Goal: Task Accomplishment & Management: Use online tool/utility

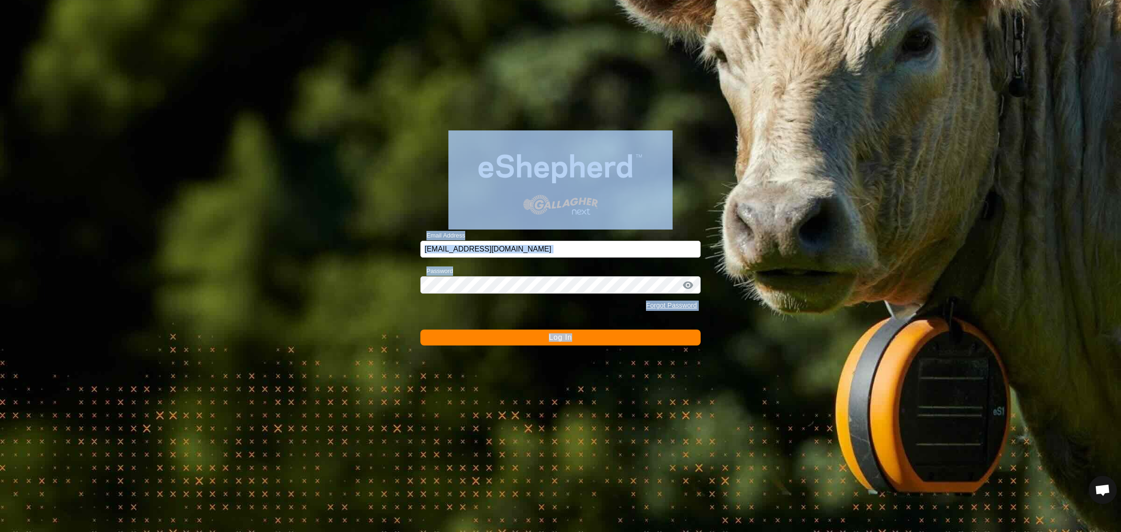
click at [248, 207] on div "Email Address [EMAIL_ADDRESS][DOMAIN_NAME] Password Forgot Password Log In" at bounding box center [560, 266] width 1121 height 532
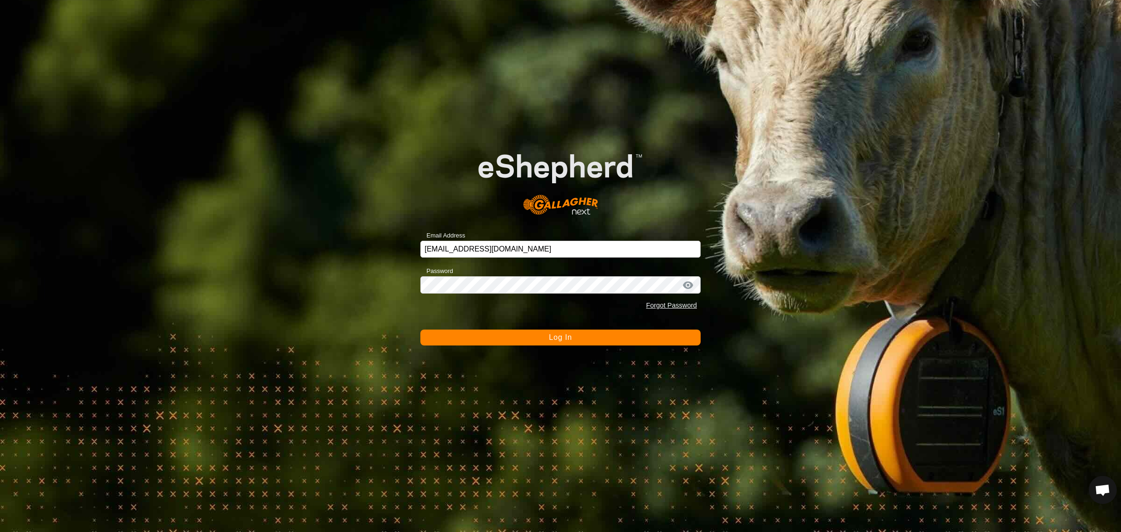
drag, startPoint x: 543, startPoint y: 337, endPoint x: 699, endPoint y: 356, distance: 157.2
click at [543, 337] on button "Log In" at bounding box center [560, 337] width 280 height 16
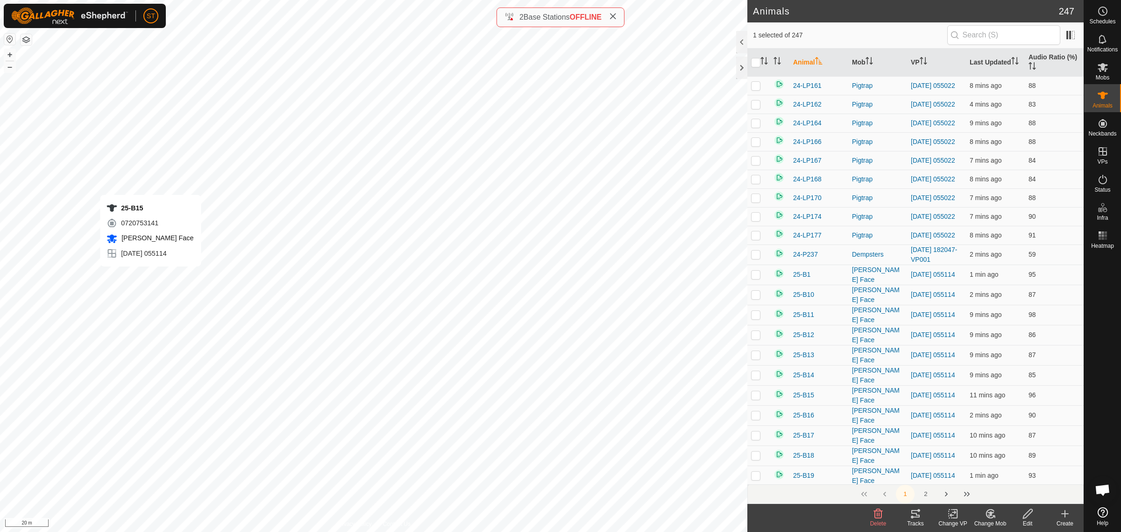
click at [150, 276] on div "25-B15 0720753141 [PERSON_NAME] Face [DATE] 055114 + – ⇧ i 20 m" at bounding box center [374, 266] width 748 height 532
checkbox input "true"
click at [156, 277] on div "25-B55 1814854579 [PERSON_NAME] Face [DATE] 055114 + – ⇧ i 20 m" at bounding box center [374, 266] width 748 height 532
click at [155, 285] on div "25-B55 1814854579 [PERSON_NAME] Face [DATE] 055114 + – ⇧ i 20 m" at bounding box center [374, 266] width 748 height 532
checkbox input "false"
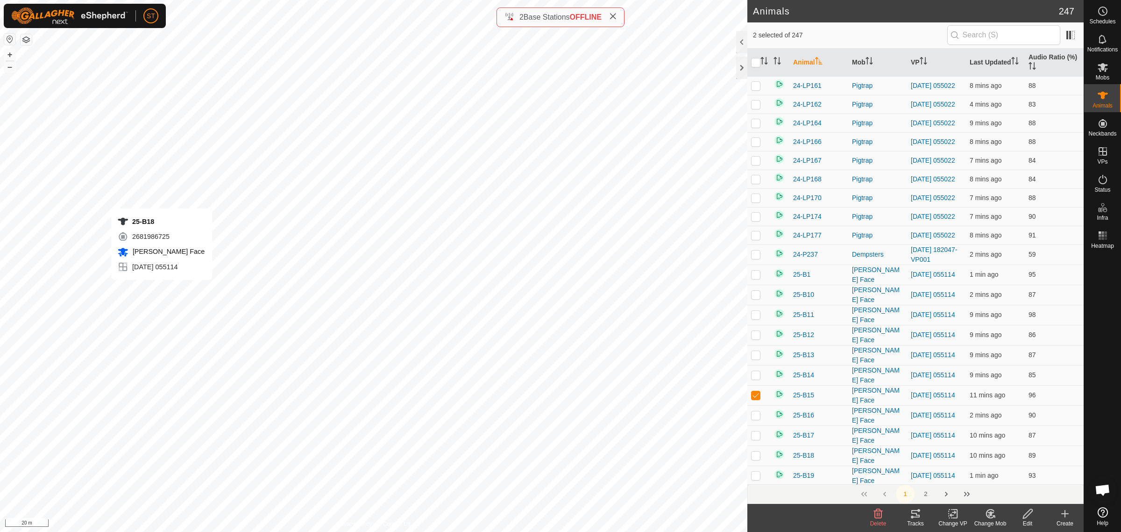
click at [161, 289] on div "25-B18 2681986725 [PERSON_NAME] Face [DATE] 055114 + – ⇧ i 20 m" at bounding box center [374, 266] width 748 height 532
checkbox input "true"
checkbox input "false"
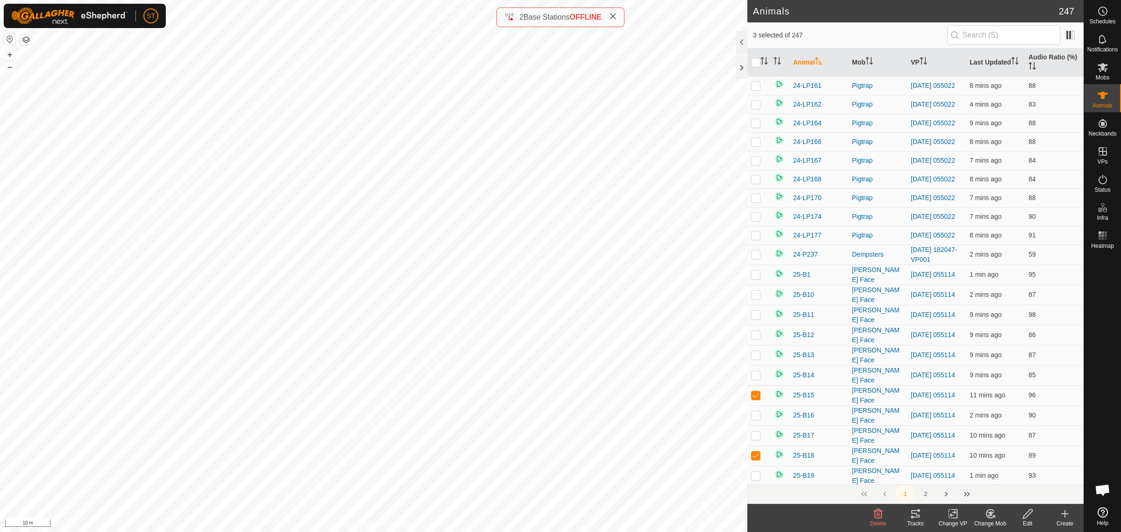
checkbox input "true"
click at [218, 367] on div "25-B57 2164184750 [PERSON_NAME] Face [DATE] 055114 + – ⇧ i 10 m" at bounding box center [374, 266] width 748 height 532
checkbox input "true"
checkbox input "false"
click at [242, 372] on div "25-B15 0720753141 [PERSON_NAME] Face [DATE] 055114 + – ⇧ i 10 m" at bounding box center [374, 266] width 748 height 532
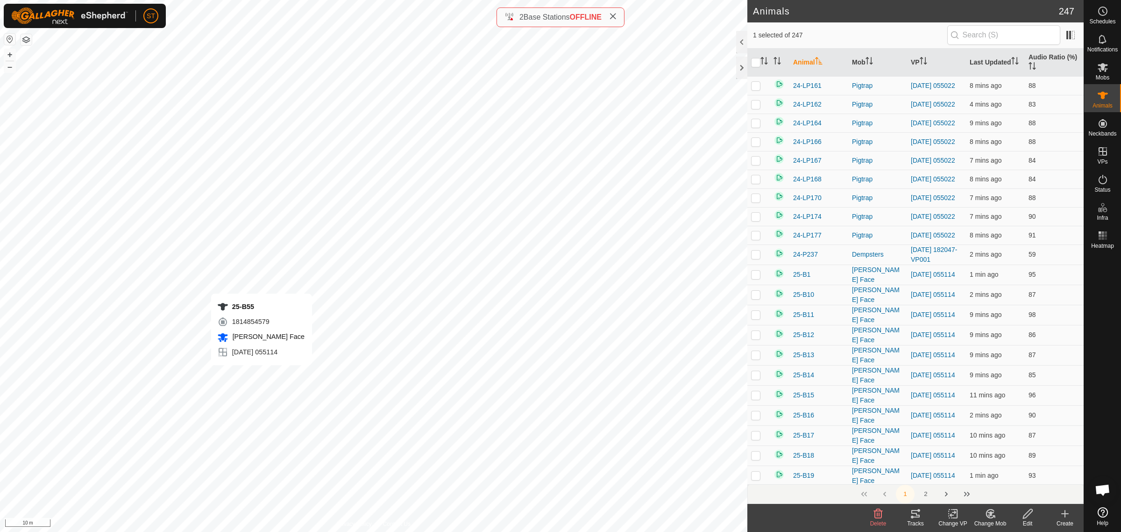
checkbox input "true"
checkbox input "false"
click at [258, 377] on div "25-B55 1814854579 [PERSON_NAME] Face [DATE] 055114 + – ⇧ i 10 m" at bounding box center [374, 266] width 748 height 532
checkbox input "false"
checkbox input "true"
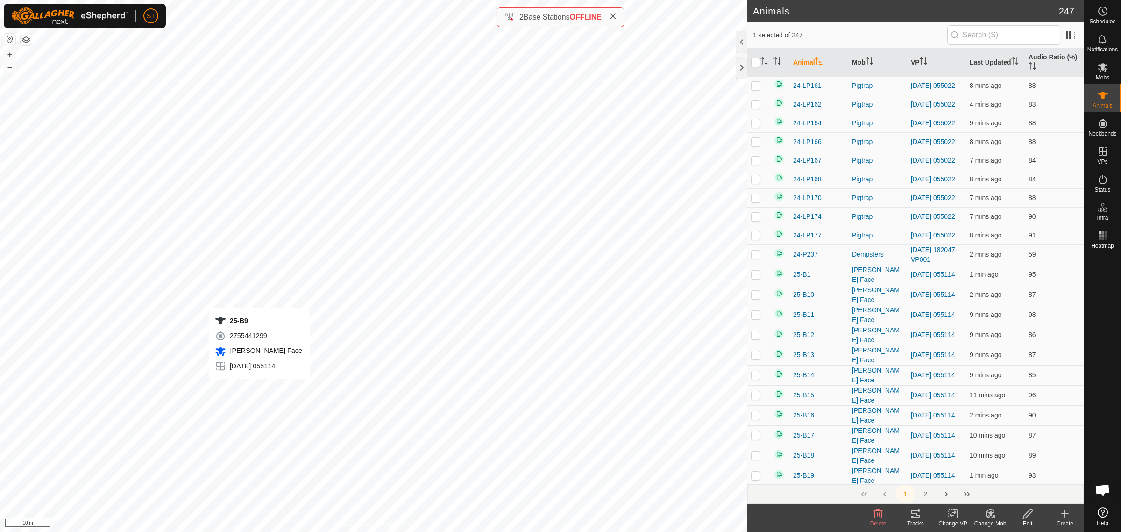
click at [259, 388] on div "25-B9 2755441299 [PERSON_NAME] Face [DATE] 055114 + – ⇧ i 10 m" at bounding box center [374, 266] width 748 height 532
checkbox input "true"
click at [245, 371] on div "25-B15 0720753141 [PERSON_NAME] Face [DATE] 055114 + – ⇧ i 10 m" at bounding box center [374, 266] width 748 height 532
checkbox input "true"
click at [221, 366] on div "25-B57 2164184750 [PERSON_NAME] Face [DATE] 055114 + – ⇧ i 10 m" at bounding box center [374, 266] width 748 height 532
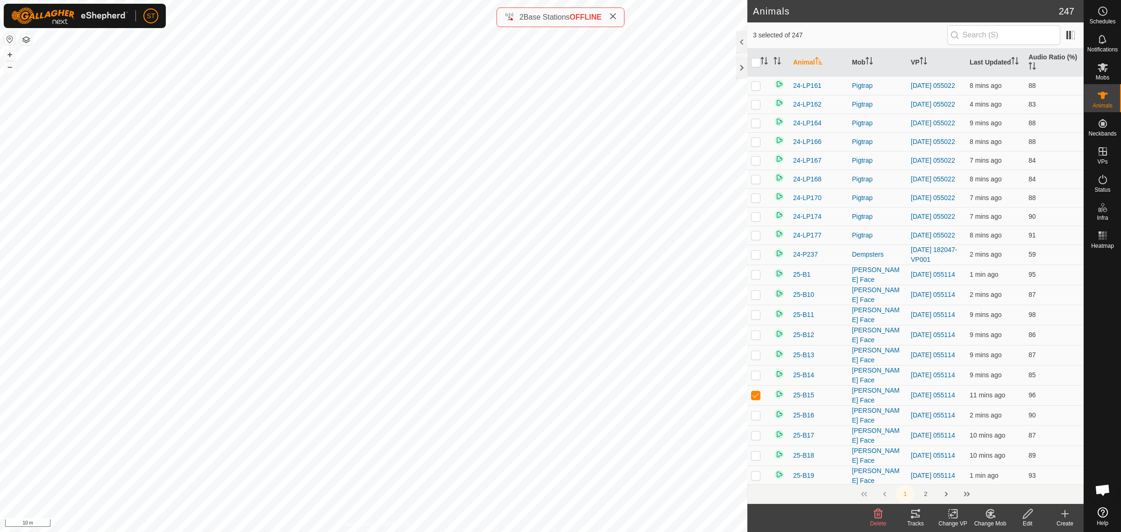
checkbox input "true"
click at [268, 396] on div "25-B18 2681986725 [PERSON_NAME] Face [DATE] 055114 + – ⇧ i 10 m" at bounding box center [374, 266] width 748 height 532
checkbox input "true"
click at [337, 330] on div "25-B18 2681986725 [PERSON_NAME] Face [DATE] 055114 + – ⇧ i 10 m" at bounding box center [374, 266] width 748 height 532
click at [211, 251] on div "25-B7 2170283146 [PERSON_NAME] Face [DATE] 055114 + – ⇧ i 10 m" at bounding box center [374, 266] width 748 height 532
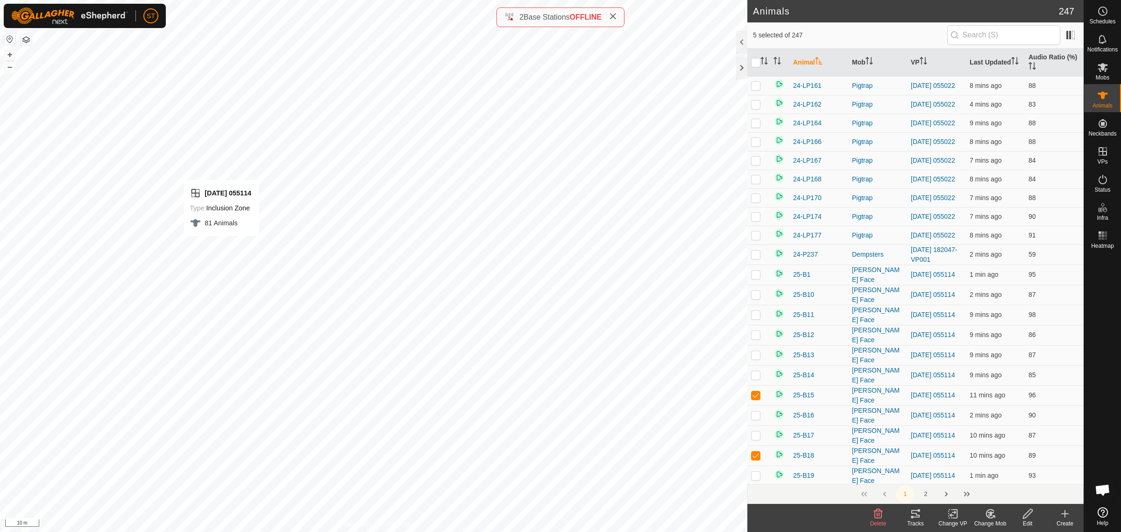
checkbox input "false"
checkbox input "true"
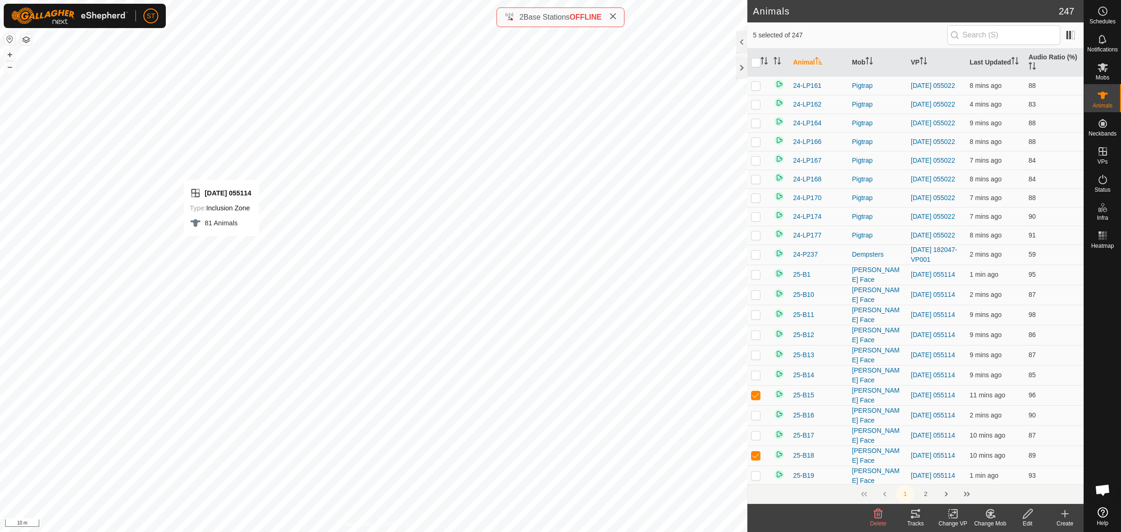
checkbox input "false"
click at [253, 241] on div "25-B65 3974616835 [PERSON_NAME] Face [DATE] 055114 + – ⇧ i 10 m" at bounding box center [374, 266] width 748 height 532
checkbox input "true"
checkbox input "false"
checkbox input "true"
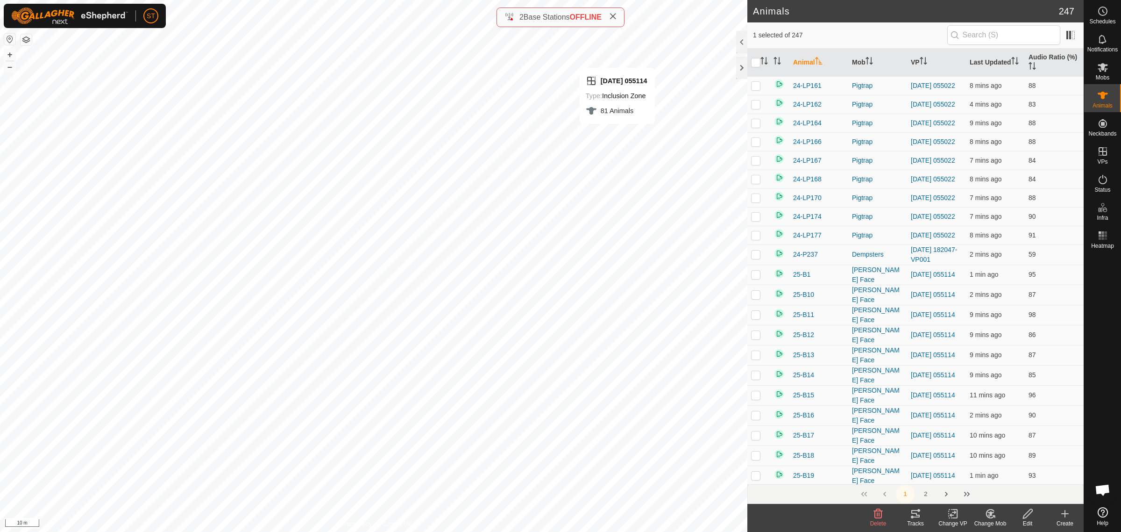
checkbox input "false"
click at [622, 203] on div "25-B10 1408349511 [PERSON_NAME] Face [DATE] 055114 + – ⇧ i 10 m" at bounding box center [374, 266] width 748 height 532
checkbox input "true"
checkbox input "false"
click at [609, 306] on div "25-B67 4003952382 [PERSON_NAME] Face [DATE] 055114 + – ⇧ i 20 m" at bounding box center [374, 266] width 748 height 532
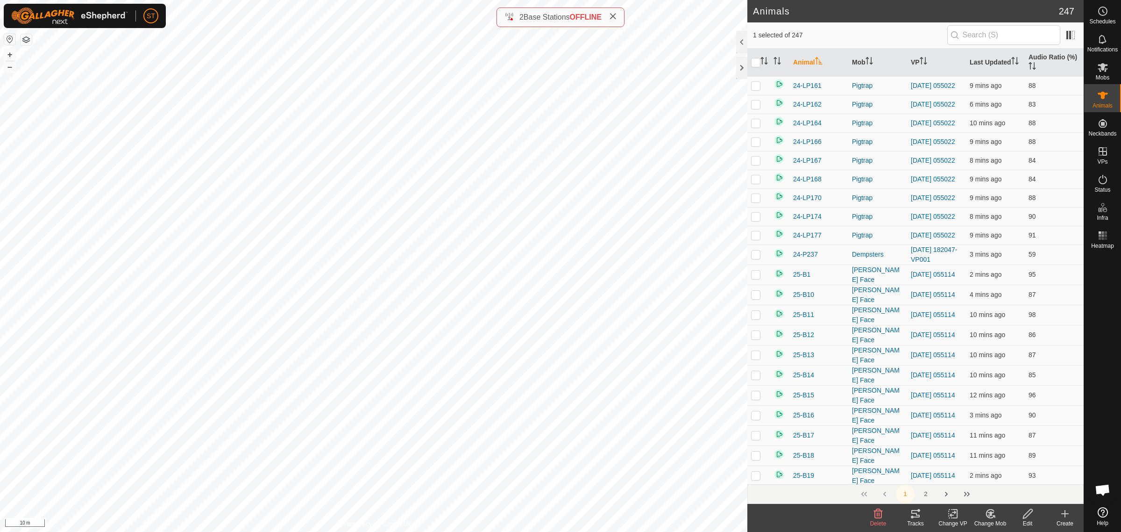
click at [631, 284] on div "25-B33 0249382994 [PERSON_NAME] Face [DATE] 055114 + – ⇧ i 10 m" at bounding box center [374, 266] width 748 height 532
checkbox input "true"
checkbox input "false"
click at [645, 293] on div "25-B67 4003952382 [PERSON_NAME] Face [DATE] 055114 + – ⇧ i 10 m" at bounding box center [374, 266] width 748 height 532
checkbox input "false"
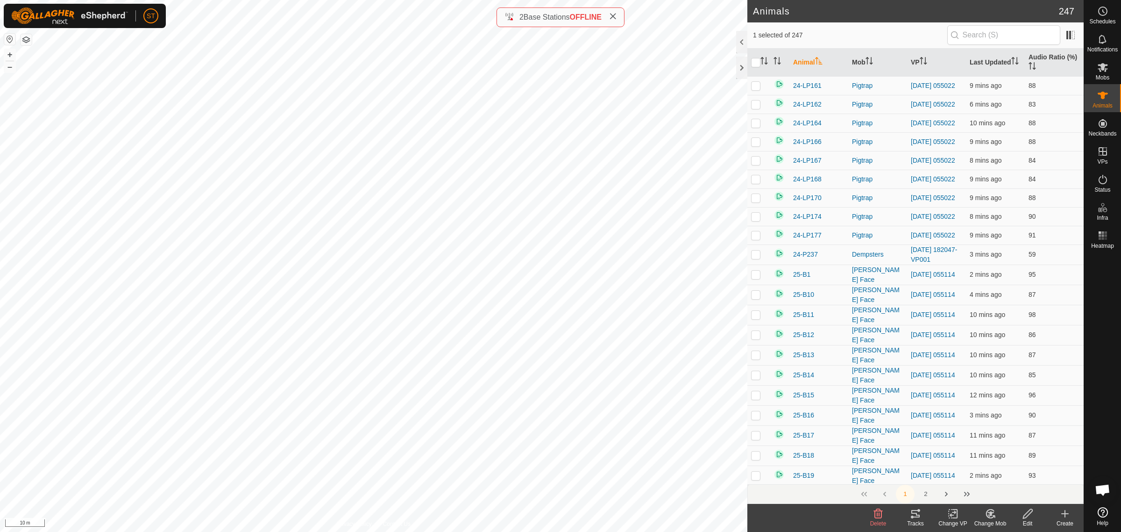
checkbox input "true"
click at [591, 221] on div "25-B33 0249382994 [PERSON_NAME] Face [DATE] 055114 + – ⇧ i 10 m" at bounding box center [374, 266] width 748 height 532
checkbox input "true"
checkbox input "false"
checkbox input "true"
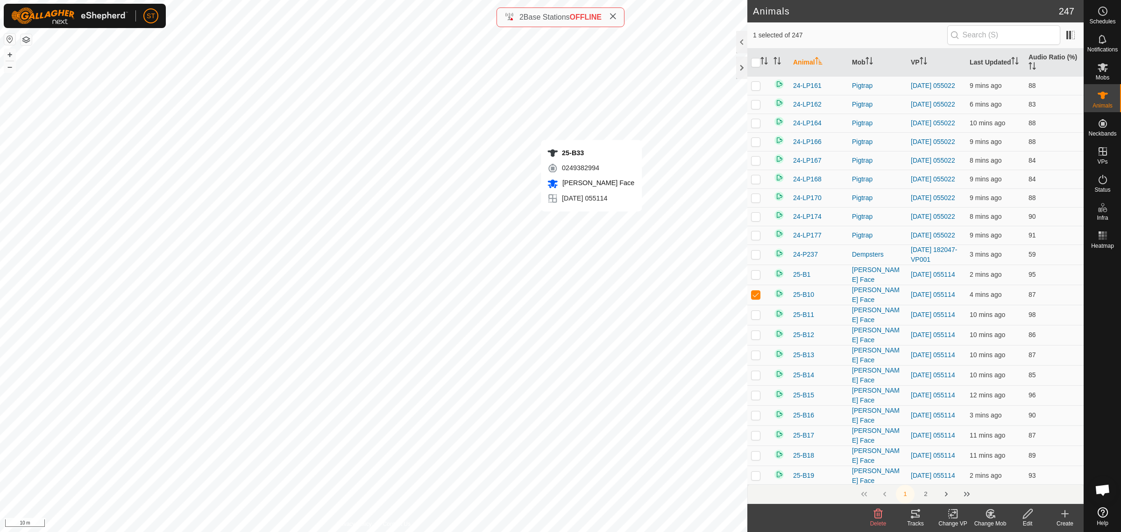
click at [591, 221] on div "25-B33 0249382994 [PERSON_NAME] Face [DATE] 055114 + – ⇧ i 10 m" at bounding box center [374, 266] width 748 height 532
checkbox input "true"
click at [650, 298] on div "25-B67 4003952382 [PERSON_NAME] Face [DATE] 055114 + – ⇧ i 10 m" at bounding box center [374, 266] width 748 height 532
checkbox input "true"
click at [634, 330] on div "25-B79 0884843689 [PERSON_NAME] Face [DATE] 055114 + – ⇧ i 10 m" at bounding box center [374, 266] width 748 height 532
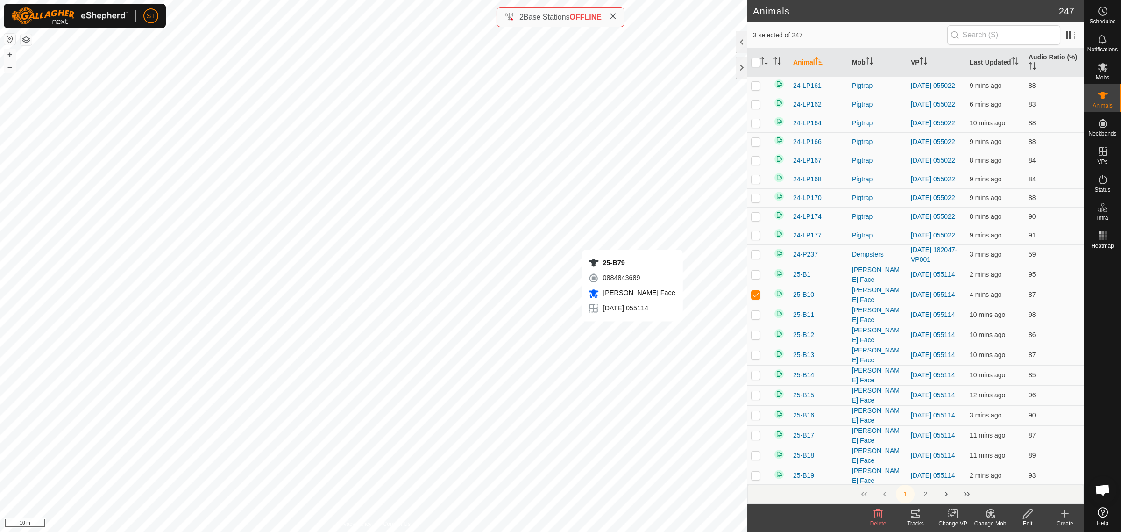
checkbox input "true"
click at [647, 326] on div "25-B52 2612031565 [PERSON_NAME] Face [DATE] 055114 + – ⇧ i 10 m" at bounding box center [374, 266] width 748 height 532
checkbox input "true"
click at [661, 326] on div "25-B3 0655014007 [PERSON_NAME] Face [DATE] 055114 + – ⇧ i 10 m" at bounding box center [374, 266] width 748 height 532
checkbox input "true"
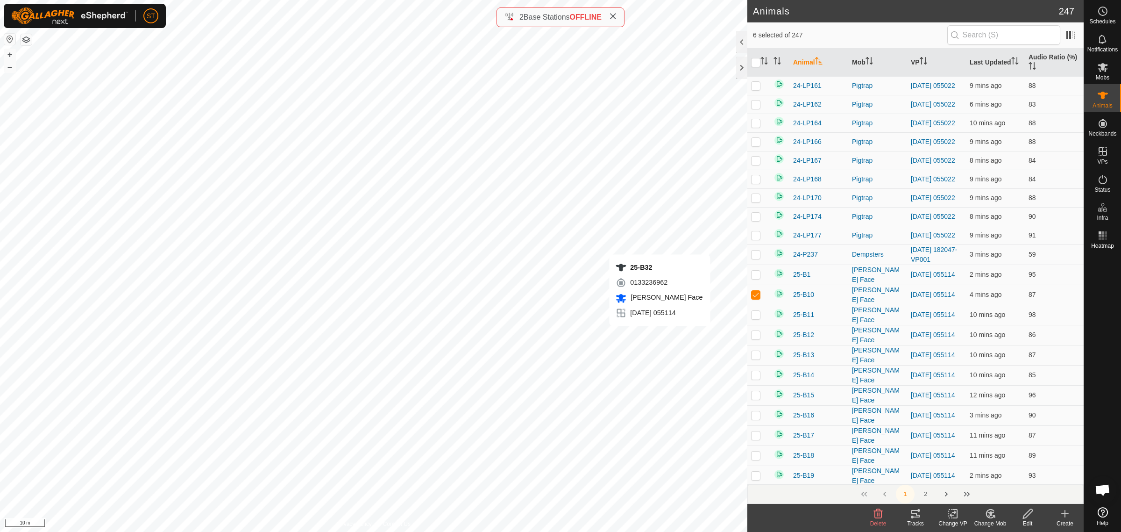
click at [660, 335] on div "25-B32 0133236962 [PERSON_NAME] Face [DATE] 055114 + – ⇧ i 10 m" at bounding box center [374, 266] width 748 height 532
checkbox input "true"
click at [584, 373] on div "25-B16 2665066652 [PERSON_NAME] Face [DATE] 055114 + – ⇧ i 10 m" at bounding box center [374, 266] width 748 height 532
checkbox input "true"
click at [590, 415] on div "25-B27 1849275616 [PERSON_NAME] Face [DATE] 055114 + – ⇧ i 10 m" at bounding box center [374, 266] width 748 height 532
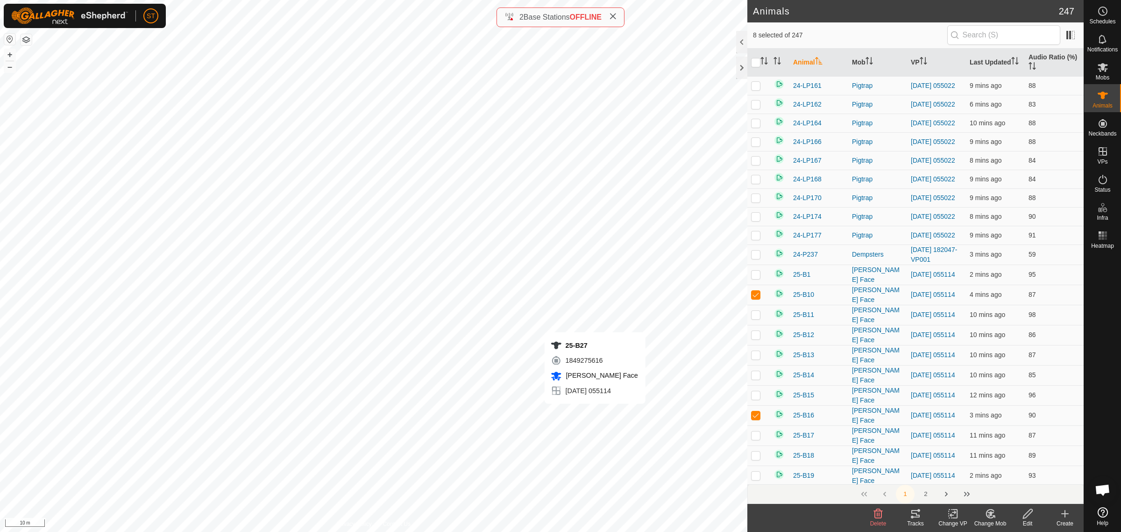
checkbox input "true"
click at [605, 406] on div "25-B36 1137958301 [PERSON_NAME] Face [DATE] 055114 + – ⇧ i 10 m" at bounding box center [374, 266] width 748 height 532
checkbox input "true"
click at [612, 399] on div "25-B64 0895840578 [PERSON_NAME] Face [DATE] 055114 + – ⇧ i 10 m" at bounding box center [374, 266] width 748 height 532
checkbox input "true"
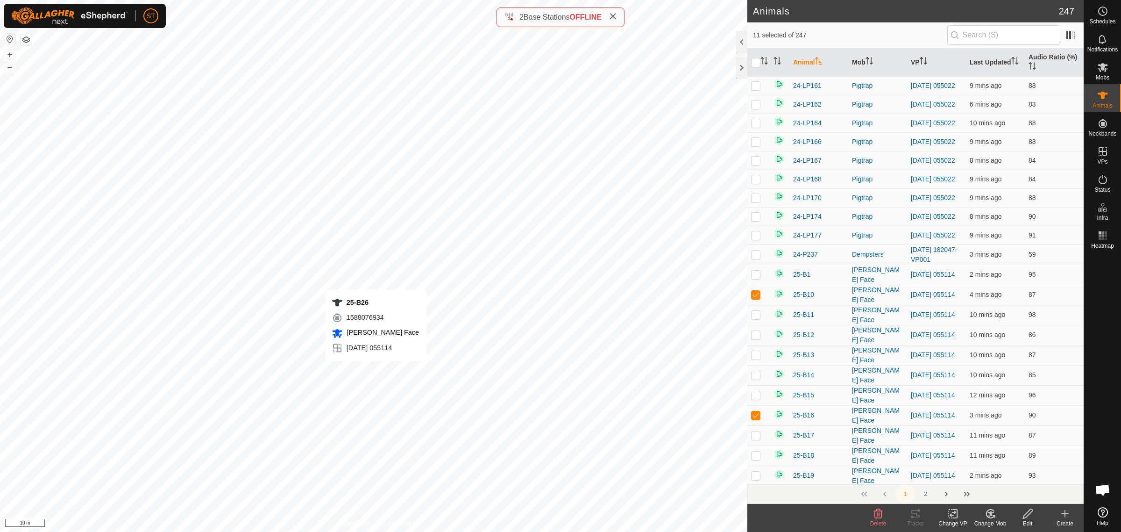
click at [376, 370] on div "25-B26 1588076934 [PERSON_NAME] Face [DATE] 055114 + – ⇧ i 10 m" at bounding box center [374, 266] width 748 height 532
checkbox input "true"
click at [353, 324] on div "25-B44 2984363817 [PERSON_NAME] Face [DATE] 055114 + – ⇧ i 10 m" at bounding box center [374, 266] width 748 height 532
checkbox input "true"
click at [342, 267] on div "25-B74 3649925955 [PERSON_NAME] Face [DATE] 055114 + – ⇧ i 10 m" at bounding box center [374, 266] width 748 height 532
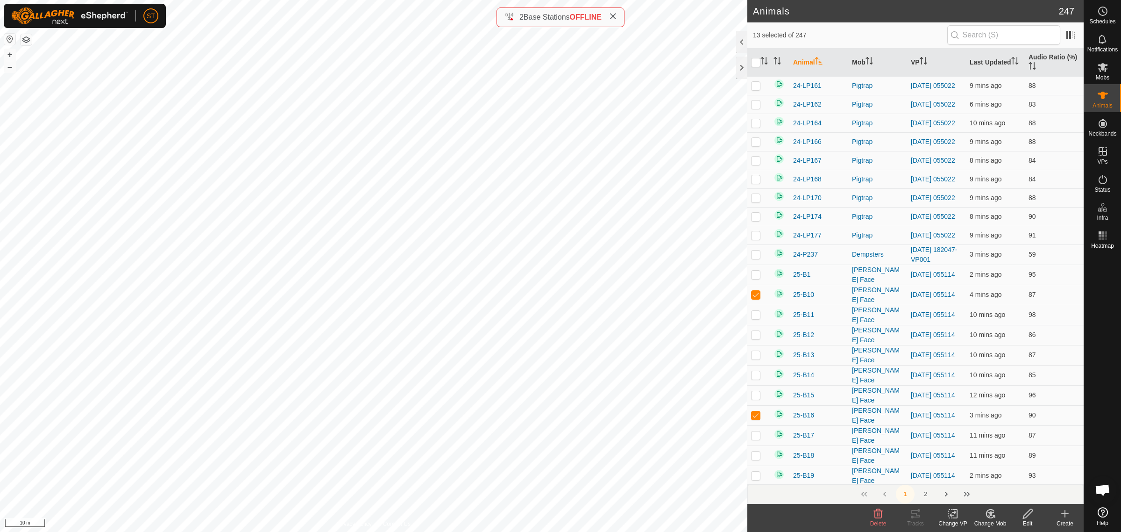
checkbox input "true"
click at [346, 222] on div "25-B50 0883036303 [PERSON_NAME] Face [DATE] 055114 + – ⇧ i 10 m" at bounding box center [374, 266] width 748 height 532
checkbox input "true"
click at [344, 207] on div "25-B23 3719804503 [PERSON_NAME] Face [DATE] 055114 + – ⇧ i 10 m" at bounding box center [374, 266] width 748 height 532
checkbox input "true"
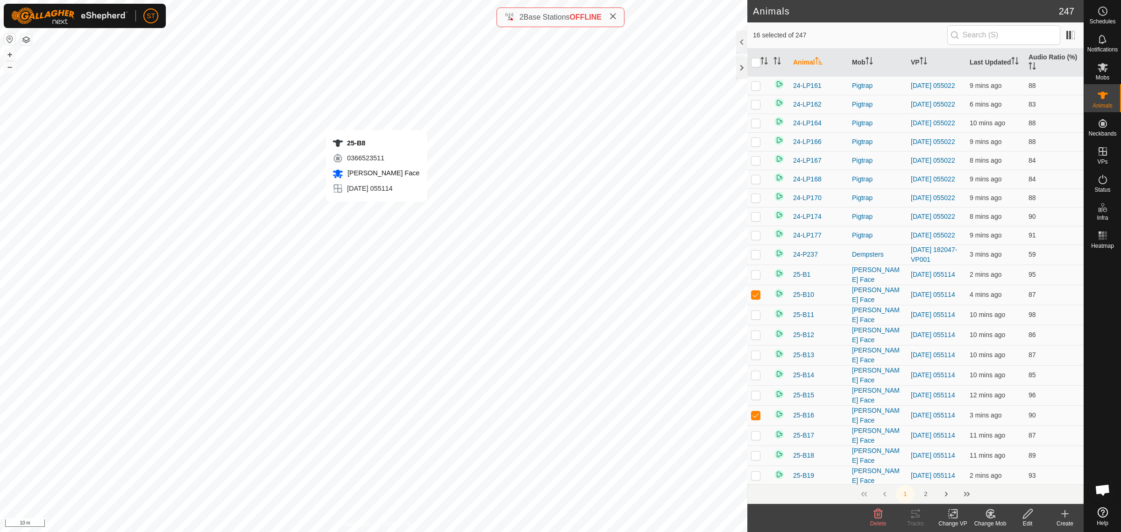
click at [377, 211] on div "25-B8 0366523511 [PERSON_NAME] Face [DATE] 055114 + – ⇧ i 10 m" at bounding box center [374, 266] width 748 height 532
click at [381, 232] on div "25-B41 2884458165 [PERSON_NAME] Face [DATE] 055114 + – ⇧ i 10 m" at bounding box center [374, 266] width 748 height 532
checkbox input "true"
click at [377, 211] on div "25-B8 0366523511 [PERSON_NAME] Face [DATE] 055114 + – ⇧ i 10 m" at bounding box center [374, 266] width 748 height 532
checkbox input "true"
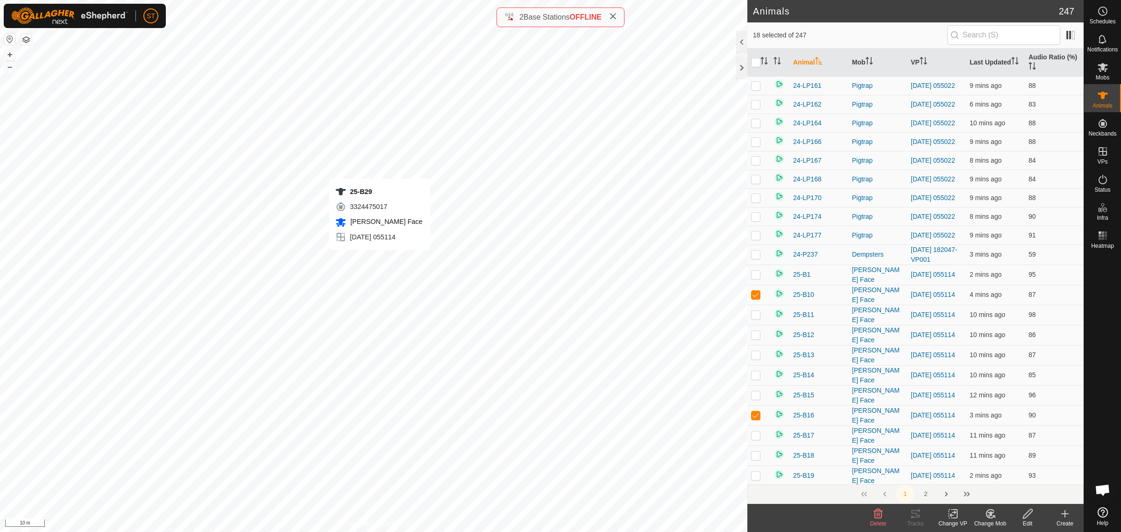
click at [379, 259] on div "25-B29 3324475017 [PERSON_NAME] Face [DATE] 055114 + – ⇧ i 10 m" at bounding box center [374, 266] width 748 height 532
checkbox input "true"
click at [259, 232] on div "25-B19 1612022887 [PERSON_NAME] Face [DATE] 055114 + – ⇧ i 10 m" at bounding box center [374, 266] width 748 height 532
checkbox input "true"
click at [260, 246] on div "25-B53 0017774860 [PERSON_NAME] Face [DATE] 055114 + – ⇧ i 10 m" at bounding box center [374, 266] width 748 height 532
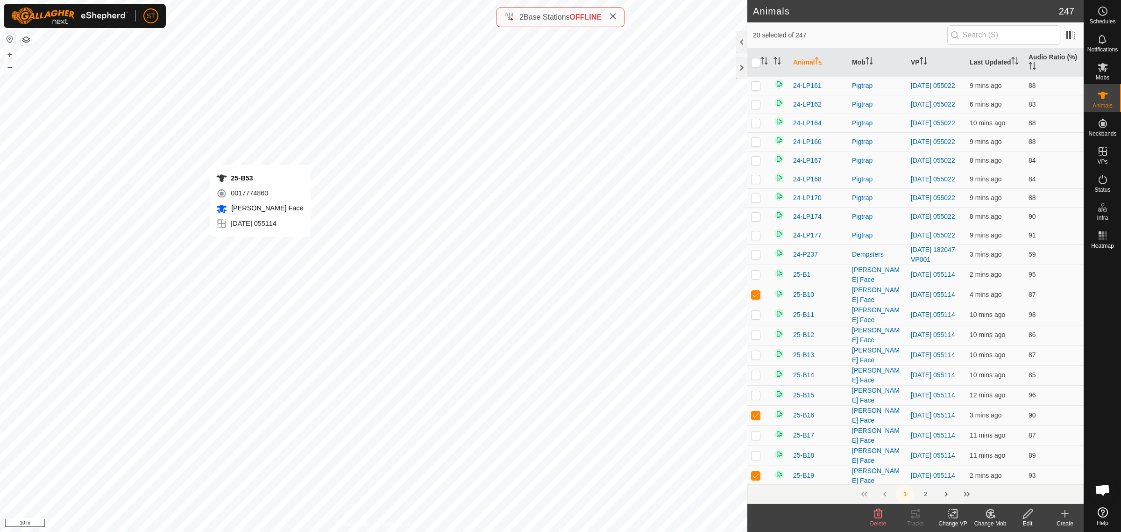
checkbox input "true"
click at [250, 264] on div "25-B14 4132023987 [PERSON_NAME] Face [DATE] 055114 + – ⇧ i 10 m" at bounding box center [374, 266] width 748 height 532
checkbox input "true"
click at [258, 295] on div "25-B45 3256860820 [PERSON_NAME] Face [DATE] 055114 + – ⇧ i 10 m" at bounding box center [374, 266] width 748 height 532
checkbox input "true"
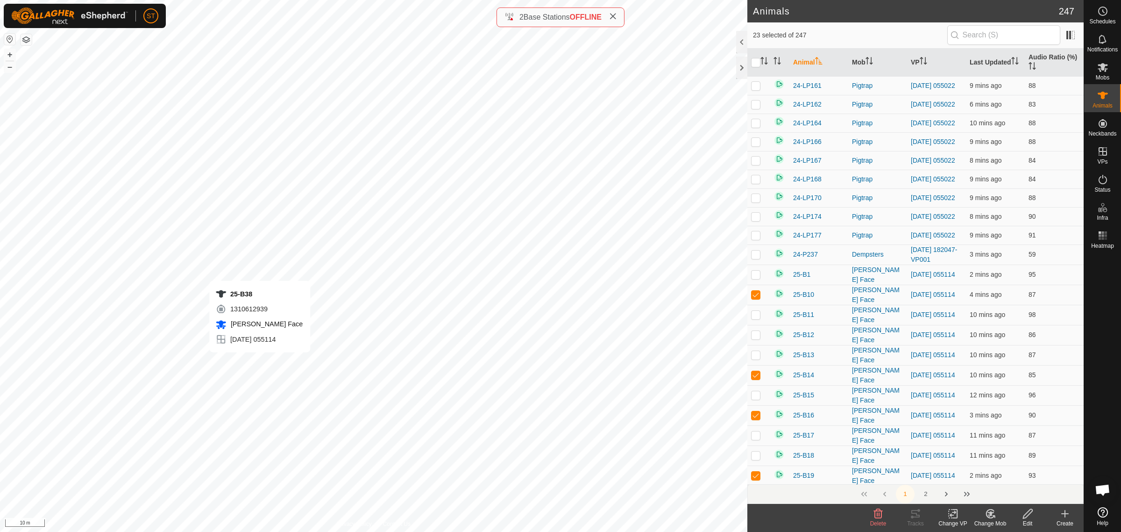
click at [260, 361] on div "25-B38 1310612939 [PERSON_NAME] Face [DATE] 055114 + – ⇧ i 10 m" at bounding box center [374, 266] width 748 height 532
checkbox input "true"
click at [291, 404] on div "25-B11 1935518756 [PERSON_NAME] Face [DATE] 055114 + – ⇧ i 10 m" at bounding box center [374, 266] width 748 height 532
checkbox input "true"
click at [206, 331] on div "25-B65 3974616835 [PERSON_NAME] Face [DATE] 055114 + – ⇧ i 10 m" at bounding box center [374, 266] width 748 height 532
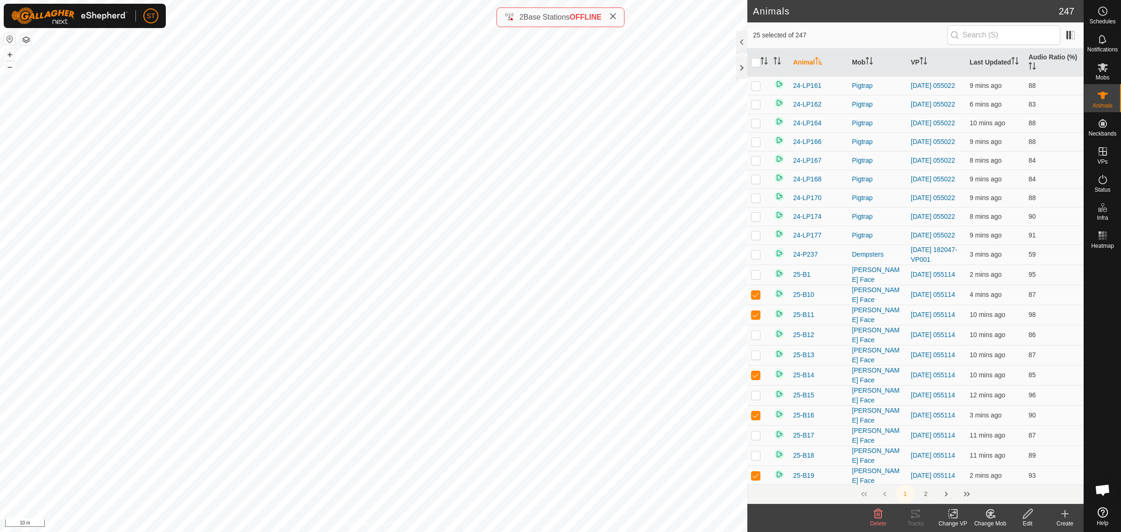
checkbox input "true"
click at [155, 344] on div "25-B7 2170283146 [PERSON_NAME] Face [DATE] 055114 + – ⇧ i 10 m" at bounding box center [374, 266] width 748 height 532
checkbox input "true"
click at [55, 375] on div "25-B57 2164184750 [PERSON_NAME] Face [DATE] 055114 + – ⇧ i 10 m" at bounding box center [374, 266] width 748 height 532
checkbox input "true"
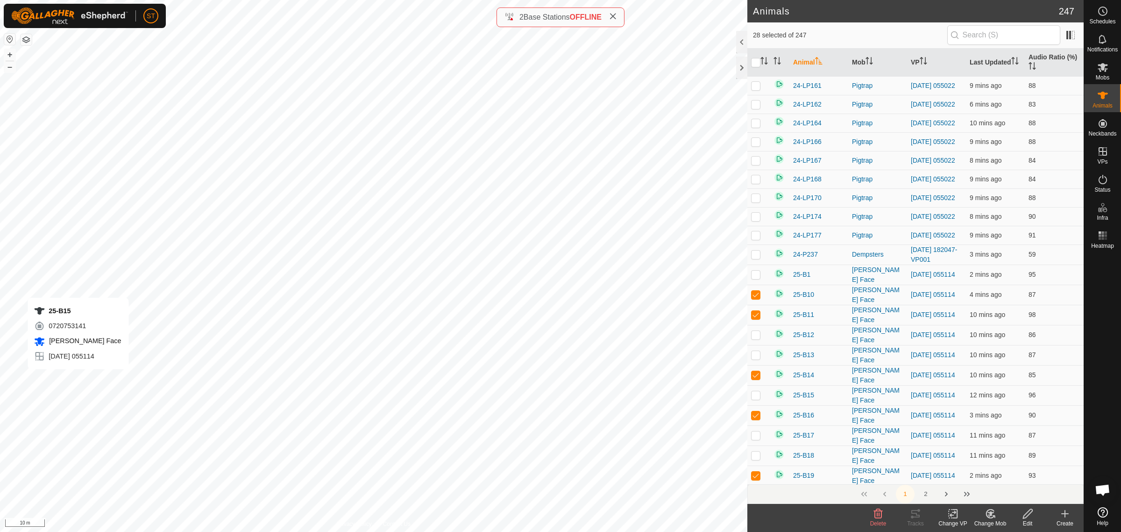
click at [78, 378] on div "25-B15 0720753141 [PERSON_NAME] Face [DATE] 055114 + – ⇧ i 10 m" at bounding box center [374, 266] width 748 height 532
checkbox input "true"
click at [90, 384] on div "25-B55 1814854579 [PERSON_NAME] Face [DATE] 055114 + – ⇧ i 10 m" at bounding box center [374, 266] width 748 height 532
click at [88, 389] on div "25-B9 2755441299 [PERSON_NAME] Face [DATE] 055114 + – ⇧ i 10 m" at bounding box center [374, 266] width 748 height 532
checkbox input "true"
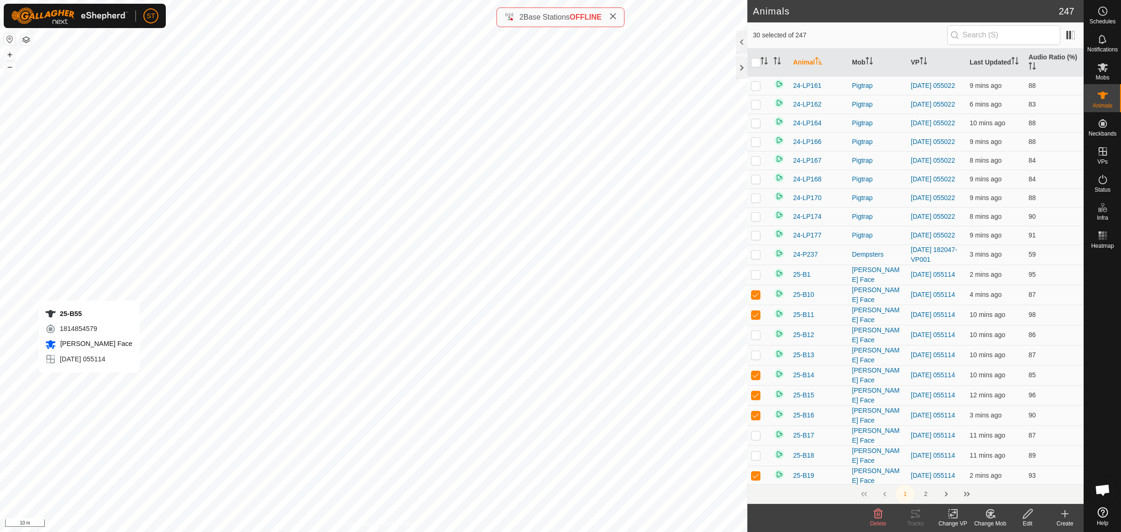
click at [89, 381] on div "25-B55 1814854579 [PERSON_NAME] Face [DATE] 055114 + – ⇧ i 10 m" at bounding box center [374, 266] width 748 height 532
checkbox input "true"
click at [99, 401] on div "25-B18 2681986725 [PERSON_NAME] Face [DATE] 055114 + – ⇧ i 10 m" at bounding box center [374, 266] width 748 height 532
checkbox input "true"
click at [954, 515] on icon at bounding box center [954, 513] width 12 height 11
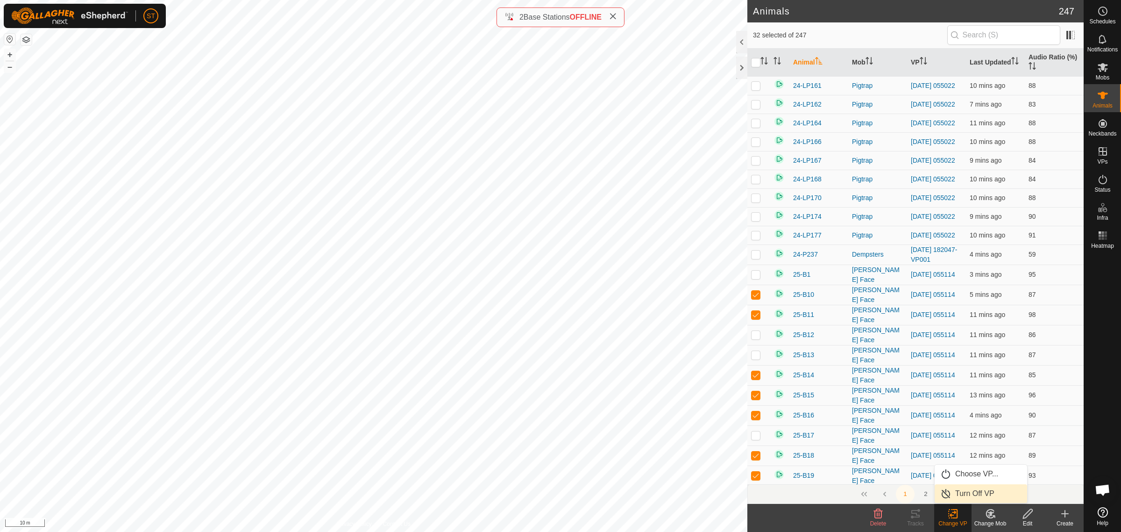
click at [967, 492] on link "Turn Off VP" at bounding box center [981, 493] width 93 height 19
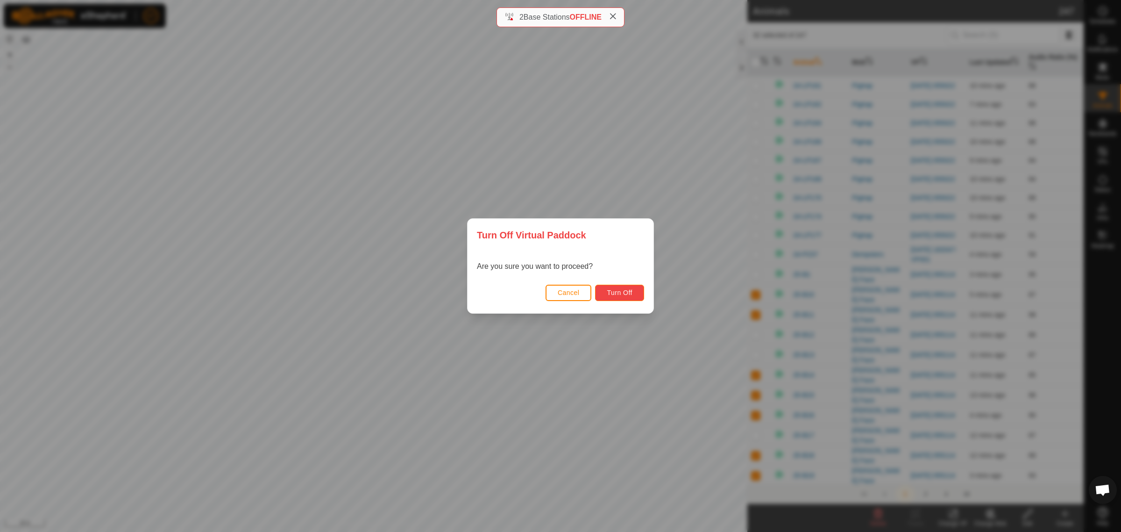
click at [608, 294] on span "Turn Off" at bounding box center [620, 292] width 26 height 7
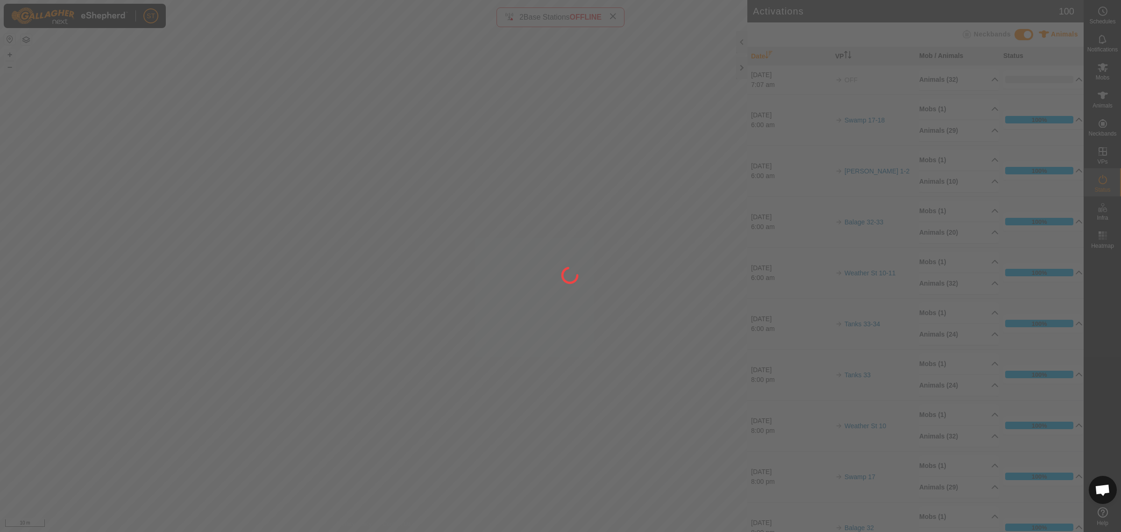
drag, startPoint x: 129, startPoint y: 283, endPoint x: 225, endPoint y: 279, distance: 95.9
click at [225, 279] on div at bounding box center [560, 266] width 1121 height 532
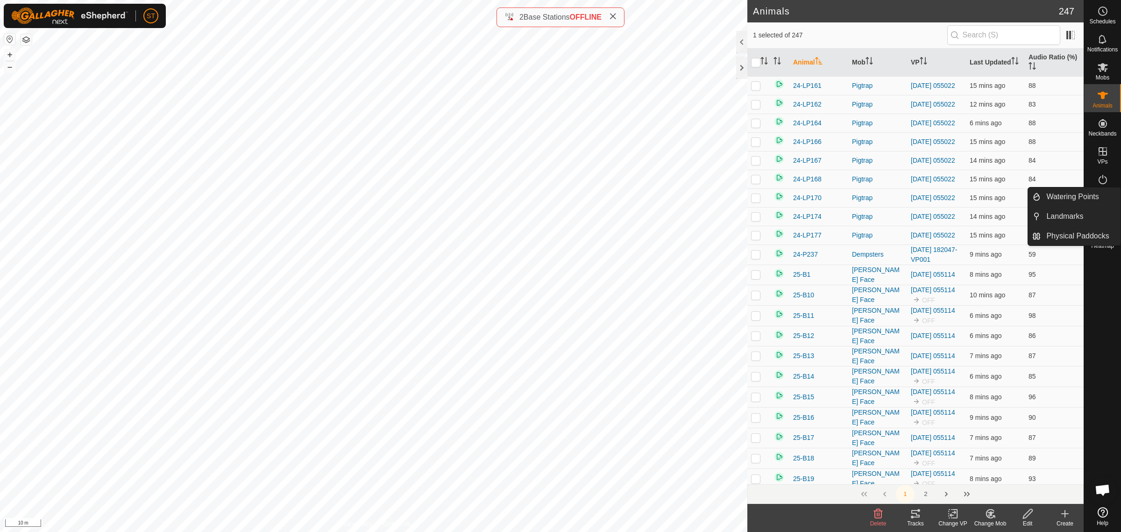
click at [1105, 185] on icon at bounding box center [1102, 179] width 11 height 11
